Goal: Task Accomplishment & Management: Manage account settings

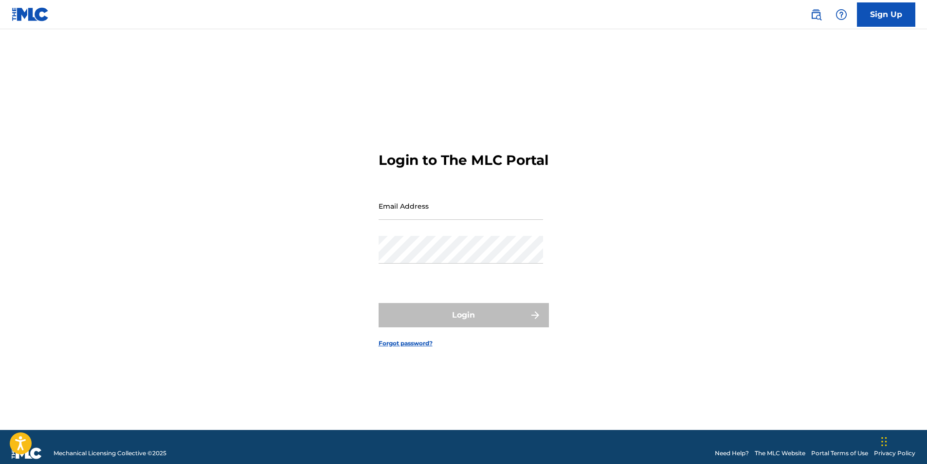
click at [409, 214] on input "Email Address" at bounding box center [460, 206] width 164 height 28
click at [450, 218] on input "Email Address" at bounding box center [460, 206] width 164 height 28
type input "[DOMAIN_NAME][EMAIL_ADDRESS][DOMAIN_NAME]"
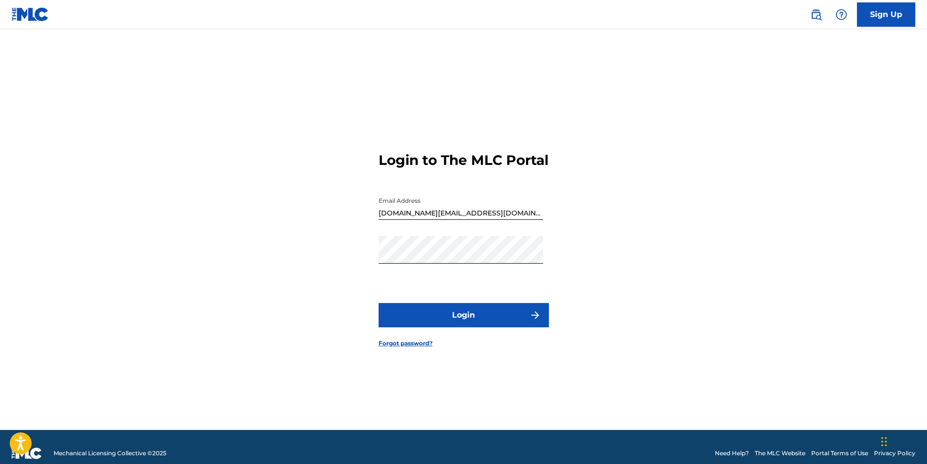
click at [420, 324] on button "Login" at bounding box center [463, 315] width 170 height 24
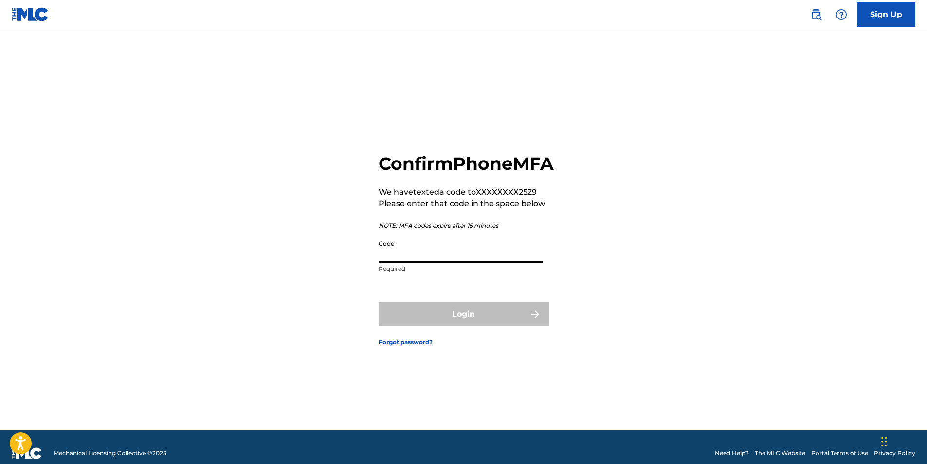
click at [427, 263] on input "Code" at bounding box center [460, 249] width 164 height 28
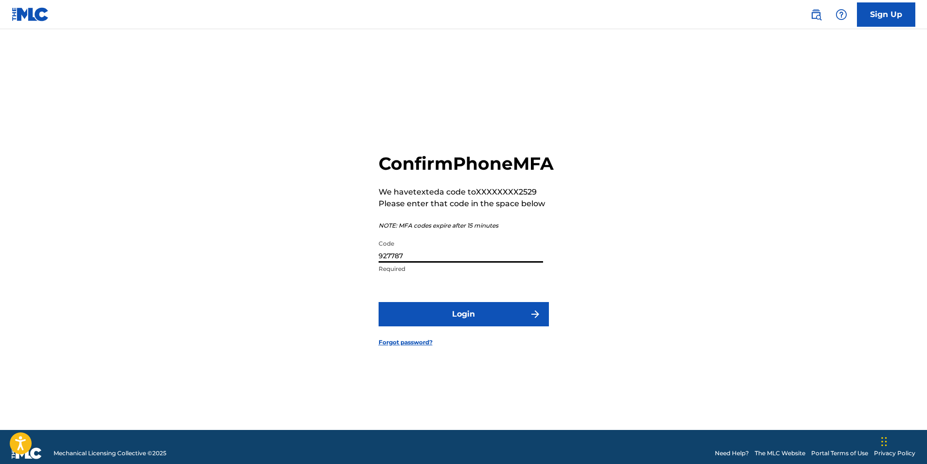
type input "927787"
click at [487, 322] on button "Login" at bounding box center [463, 314] width 170 height 24
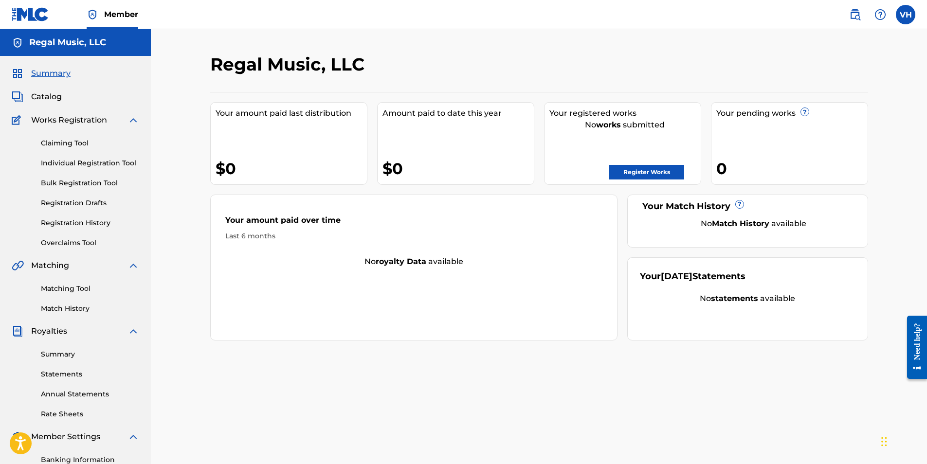
click at [907, 9] on label at bounding box center [905, 14] width 19 height 19
click at [905, 15] on input "VH [PERSON_NAME] [DOMAIN_NAME][EMAIL_ADDRESS][DOMAIN_NAME] Notification Prefere…" at bounding box center [905, 15] width 0 height 0
click at [905, 13] on div "VH VH [PERSON_NAME] [DOMAIN_NAME][EMAIL_ADDRESS][DOMAIN_NAME] Notification Pref…" at bounding box center [905, 14] width 19 height 19
click at [907, 11] on label at bounding box center [905, 14] width 19 height 19
click at [905, 15] on input "VH [PERSON_NAME] [DOMAIN_NAME][EMAIL_ADDRESS][DOMAIN_NAME] Notification Prefere…" at bounding box center [905, 15] width 0 height 0
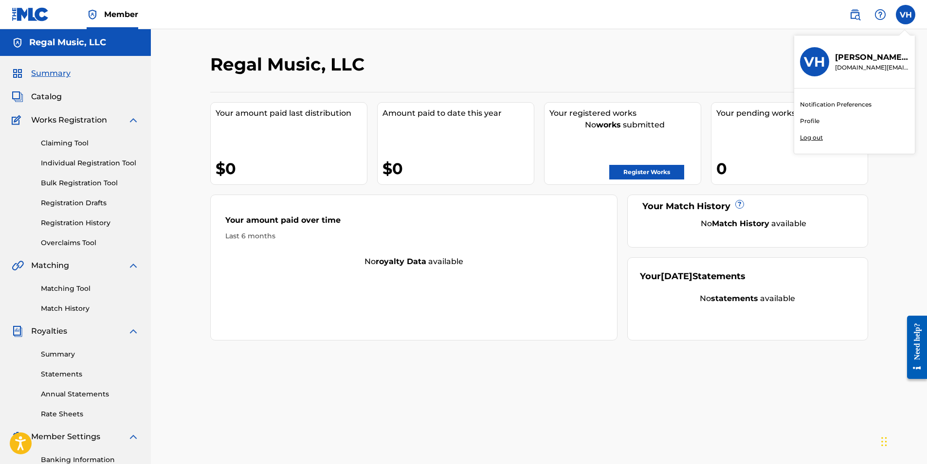
click at [805, 137] on p "Log out" at bounding box center [811, 137] width 23 height 9
click at [905, 15] on input "VH [PERSON_NAME] [DOMAIN_NAME][EMAIL_ADDRESS][DOMAIN_NAME] Notification Prefere…" at bounding box center [905, 15] width 0 height 0
